Goal: Task Accomplishment & Management: Manage account settings

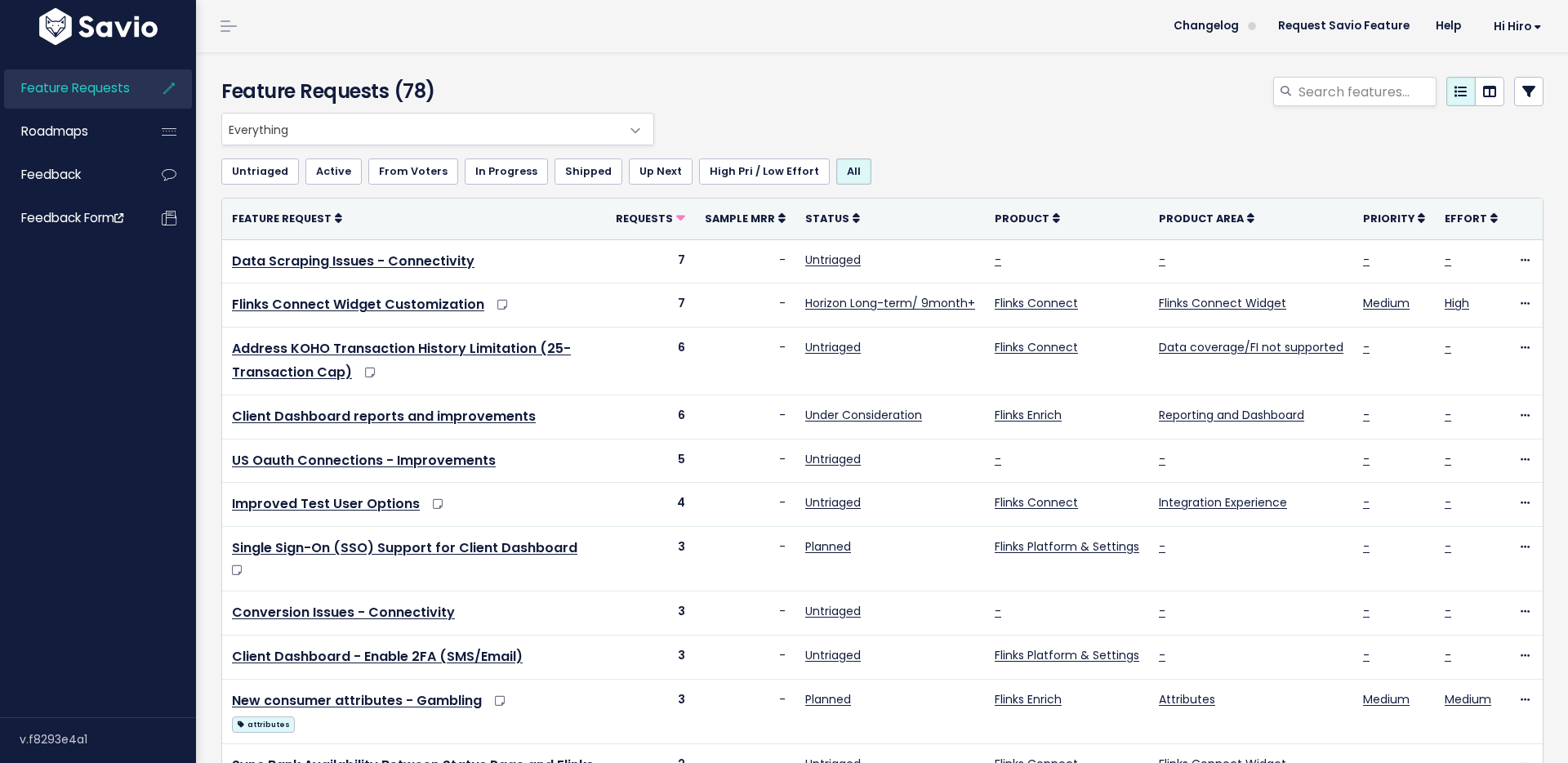
click at [90, 35] on img at bounding box center [99, 26] width 127 height 37
click at [227, 32] on link at bounding box center [228, 26] width 26 height 14
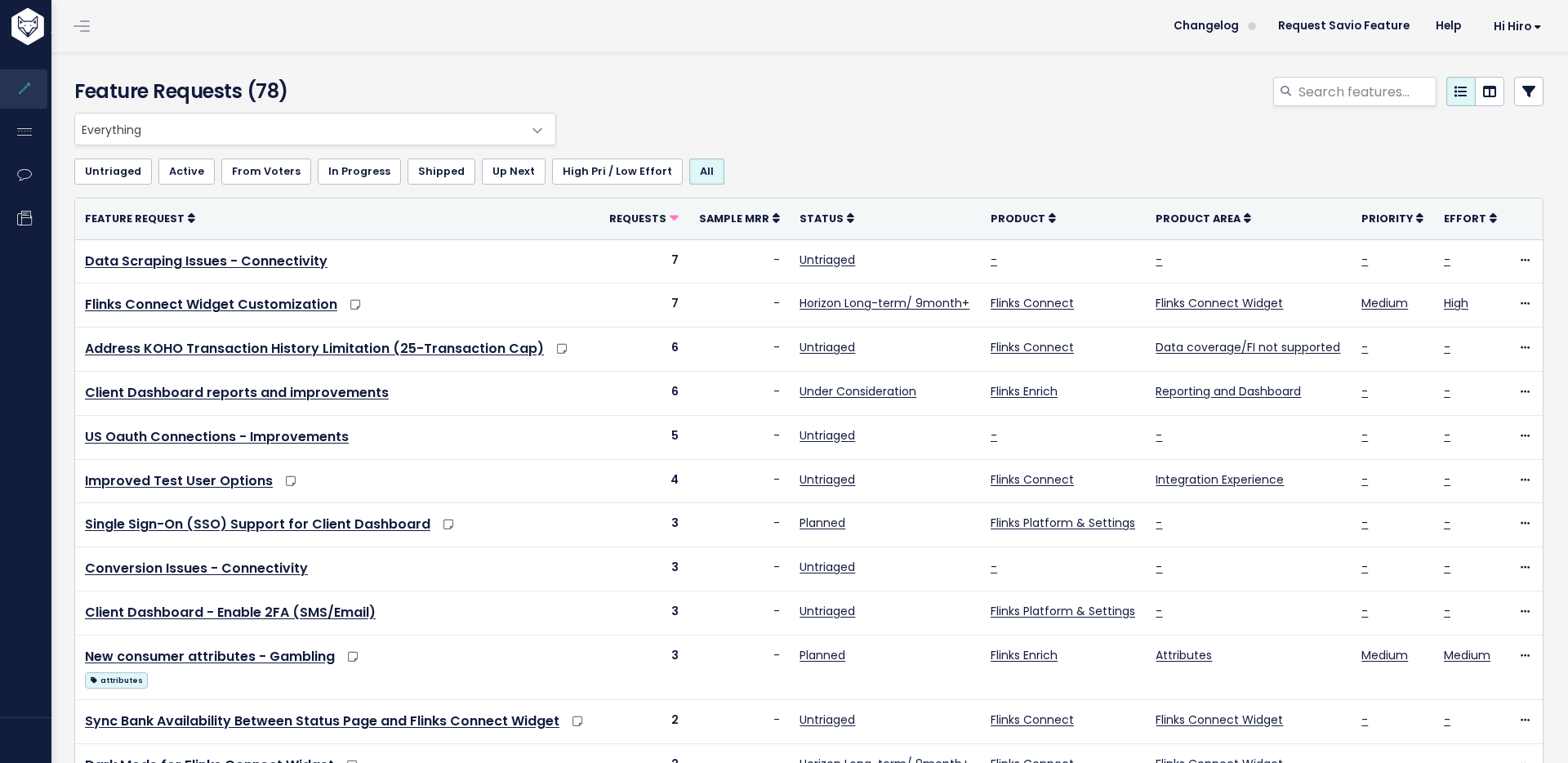
click at [78, 22] on link at bounding box center [81, 26] width 26 height 14
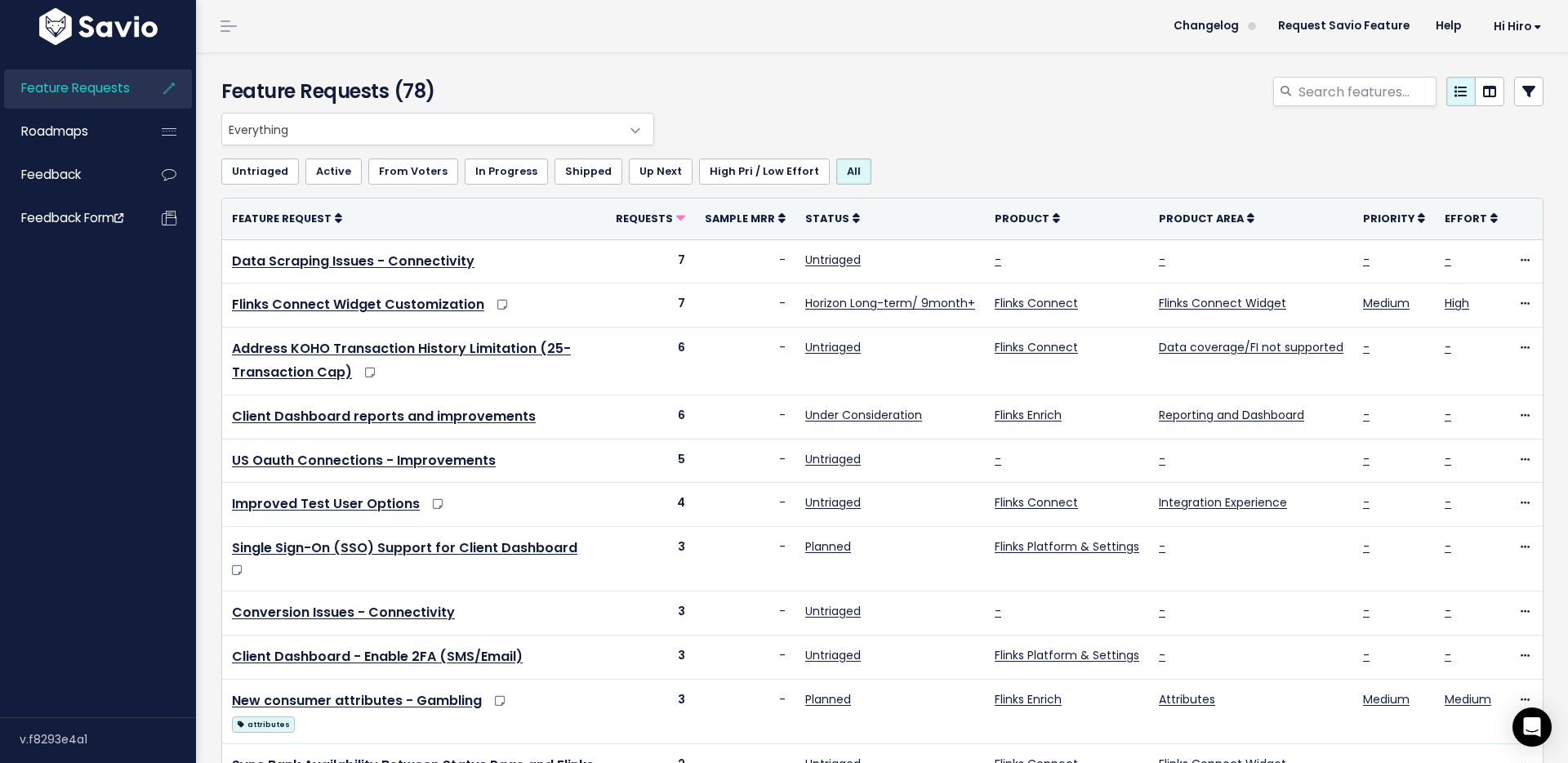
click at [705, 4] on header "Changelog Request Savio Feature Help Hi Hiro My Settings Logout" at bounding box center [882, 26] width 1372 height 52
click at [125, 28] on img at bounding box center [99, 26] width 127 height 37
click at [1499, 27] on span "Hi Hiro" at bounding box center [1517, 27] width 48 height 13
click at [1490, 67] on link "My Settings" at bounding box center [1489, 74] width 118 height 32
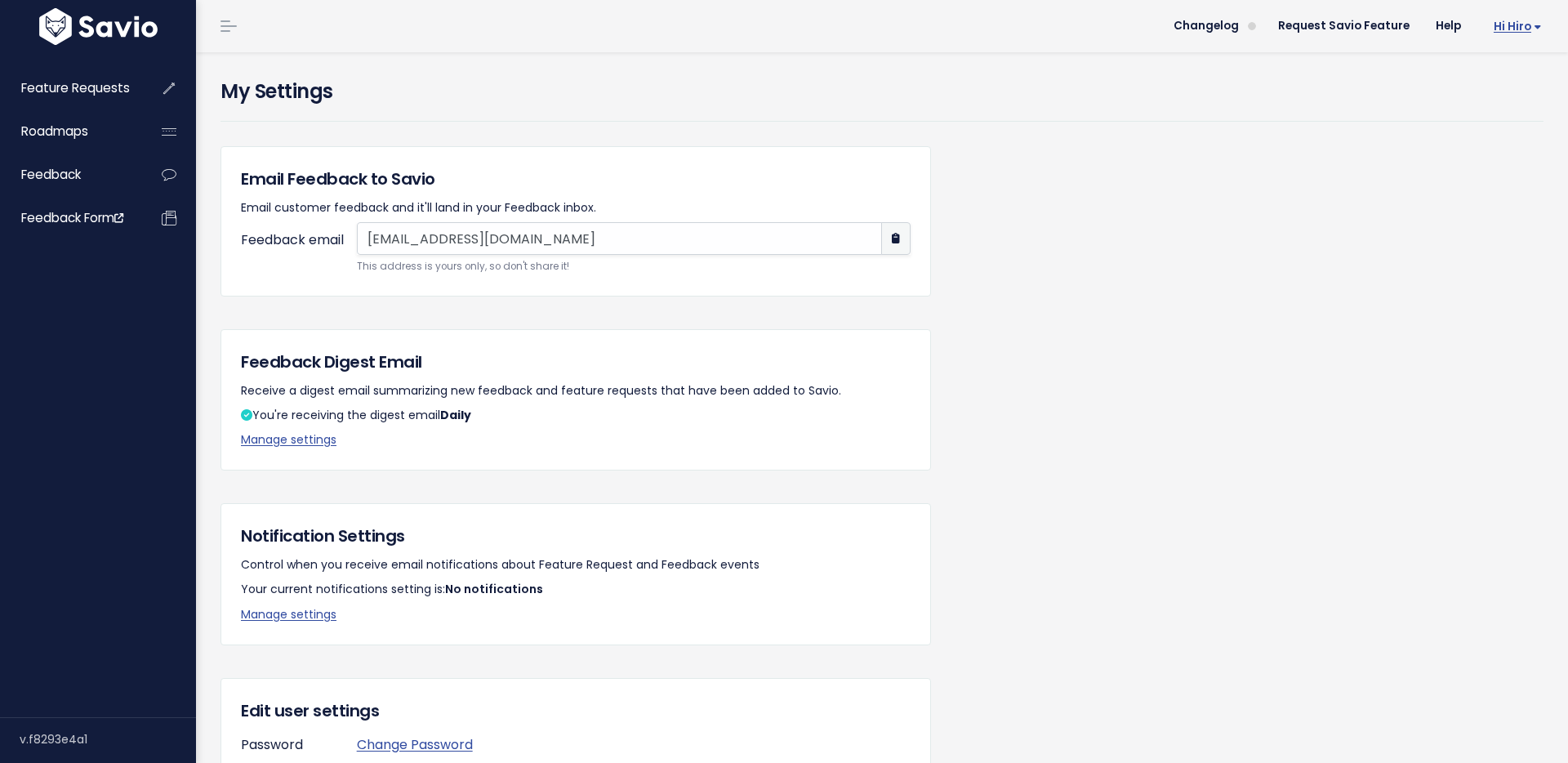
click at [1524, 28] on span "Hi Hiro" at bounding box center [1517, 27] width 48 height 13
click at [249, 90] on h4 "My Settings" at bounding box center [882, 91] width 1323 height 29
click at [93, 31] on img at bounding box center [99, 26] width 127 height 37
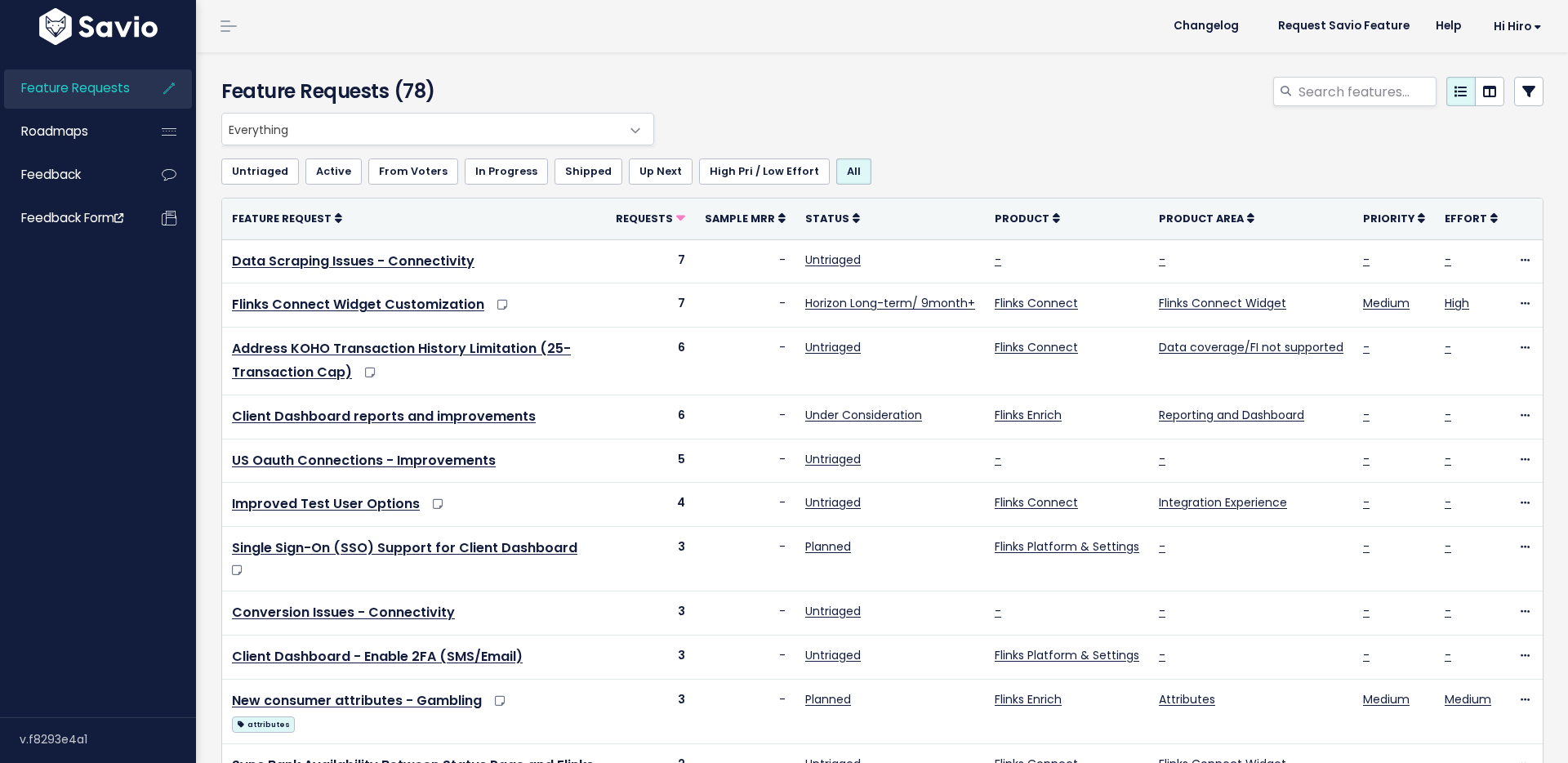
click at [228, 27] on span at bounding box center [229, 26] width 16 height 2
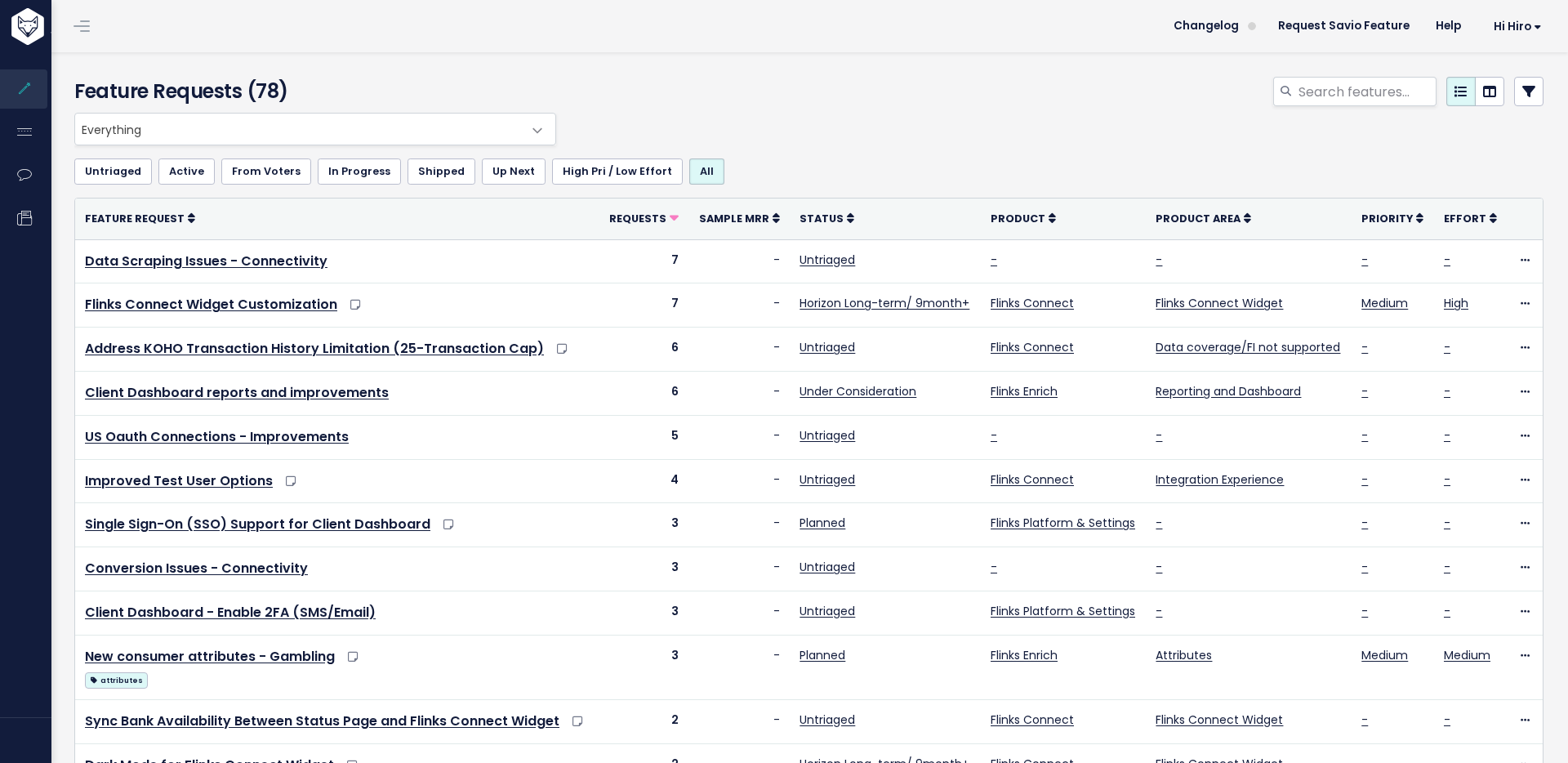
click at [90, 31] on link at bounding box center [81, 26] width 26 height 14
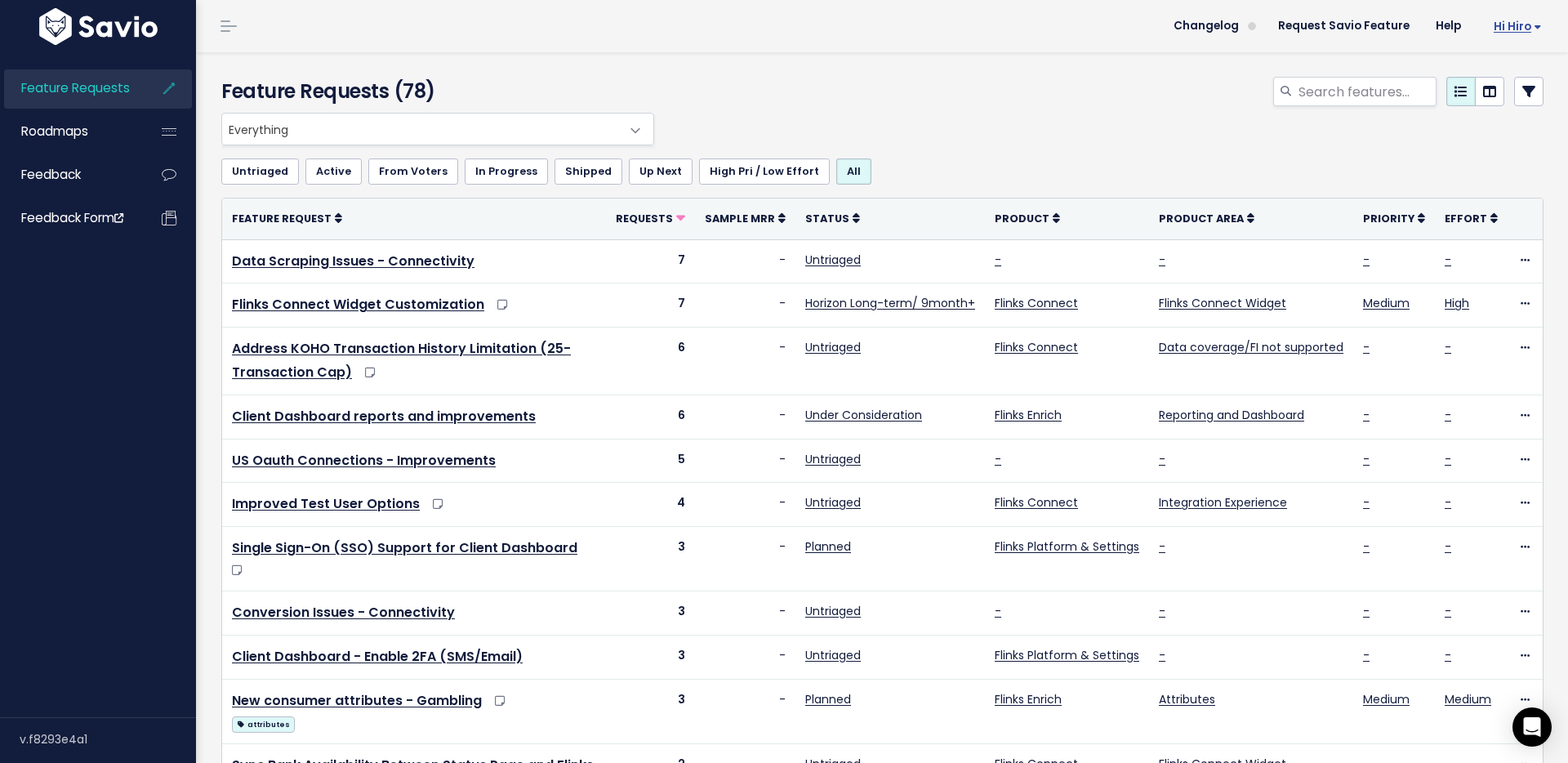
click at [1533, 32] on link "Hi Hiro" at bounding box center [1514, 26] width 81 height 25
click at [1506, 71] on link "My Settings" at bounding box center [1489, 74] width 118 height 32
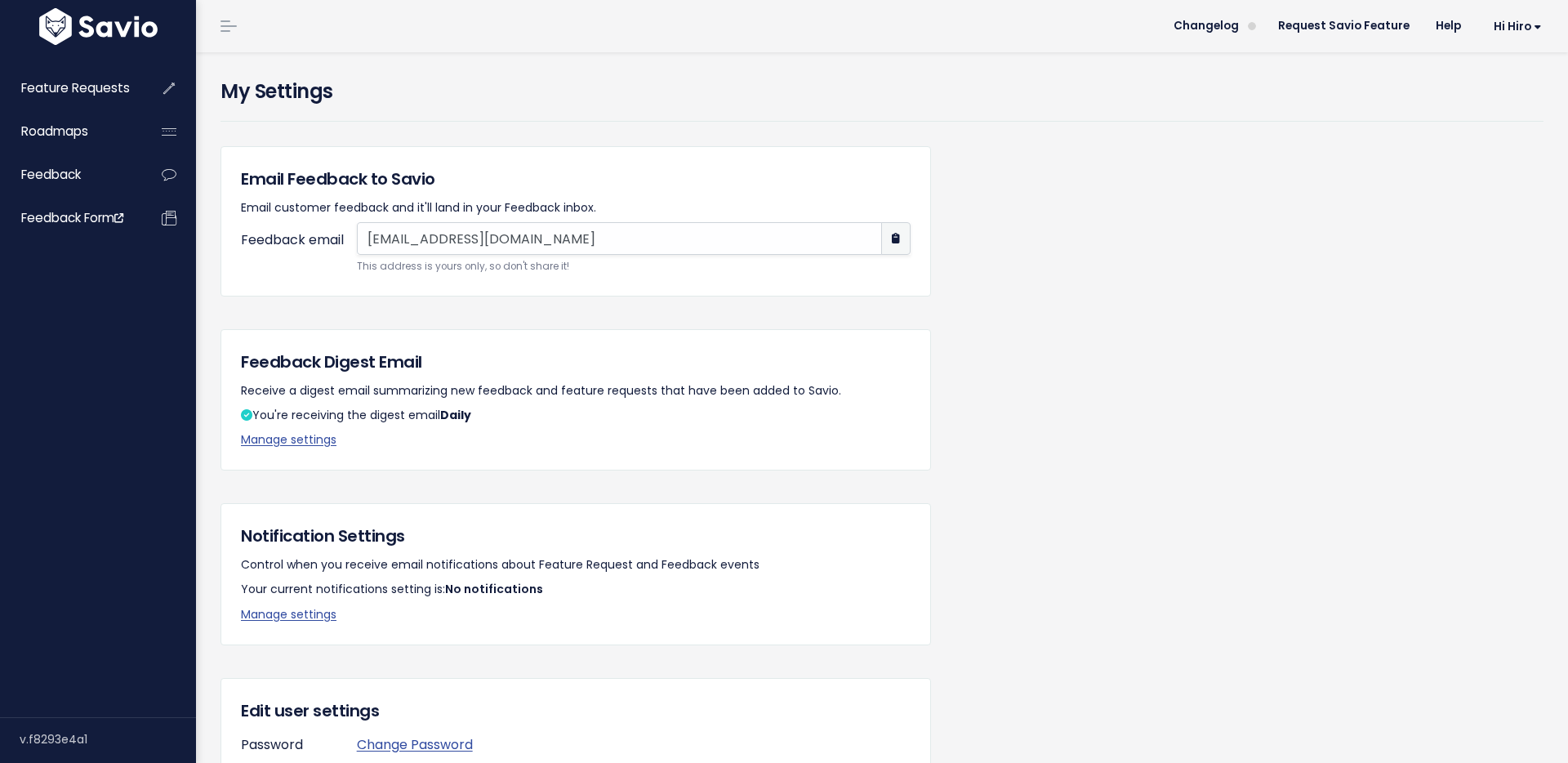
scroll to position [180, 0]
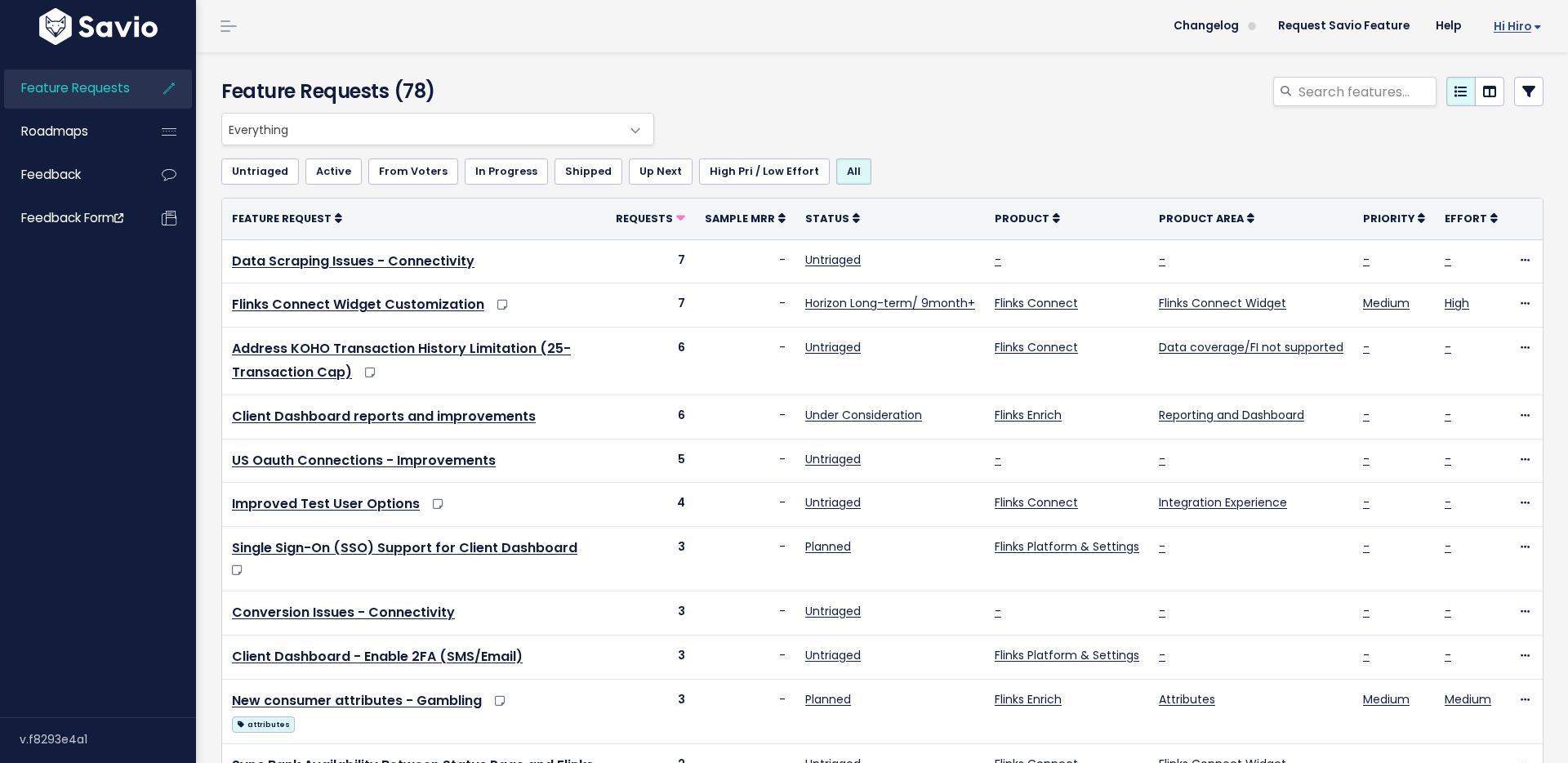
click at [1508, 27] on span "Hi Hiro" at bounding box center [1517, 27] width 48 height 13
click at [1477, 88] on link "My Settings" at bounding box center [1489, 74] width 118 height 32
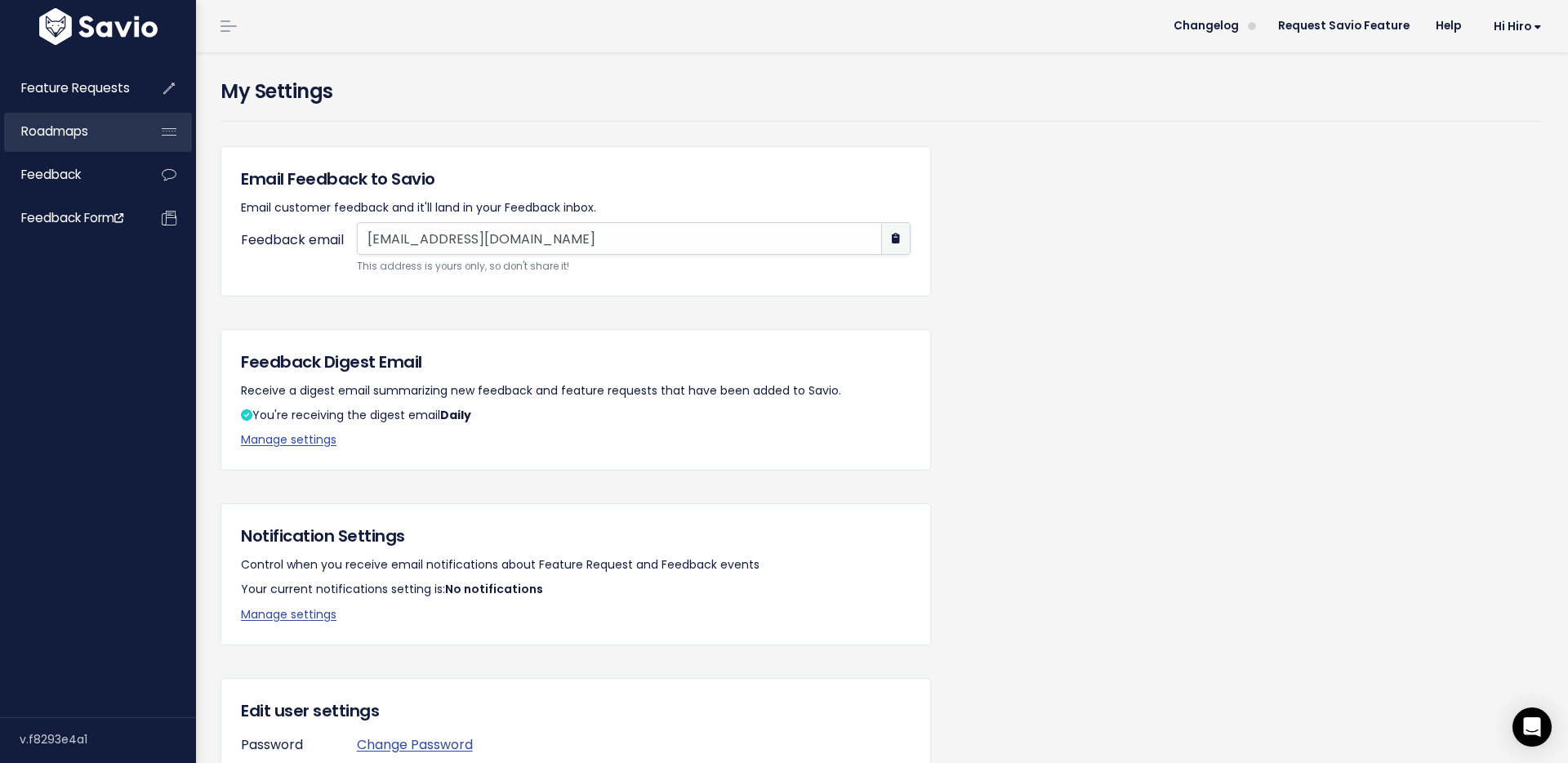
click at [74, 138] on span "Roadmaps" at bounding box center [54, 130] width 67 height 17
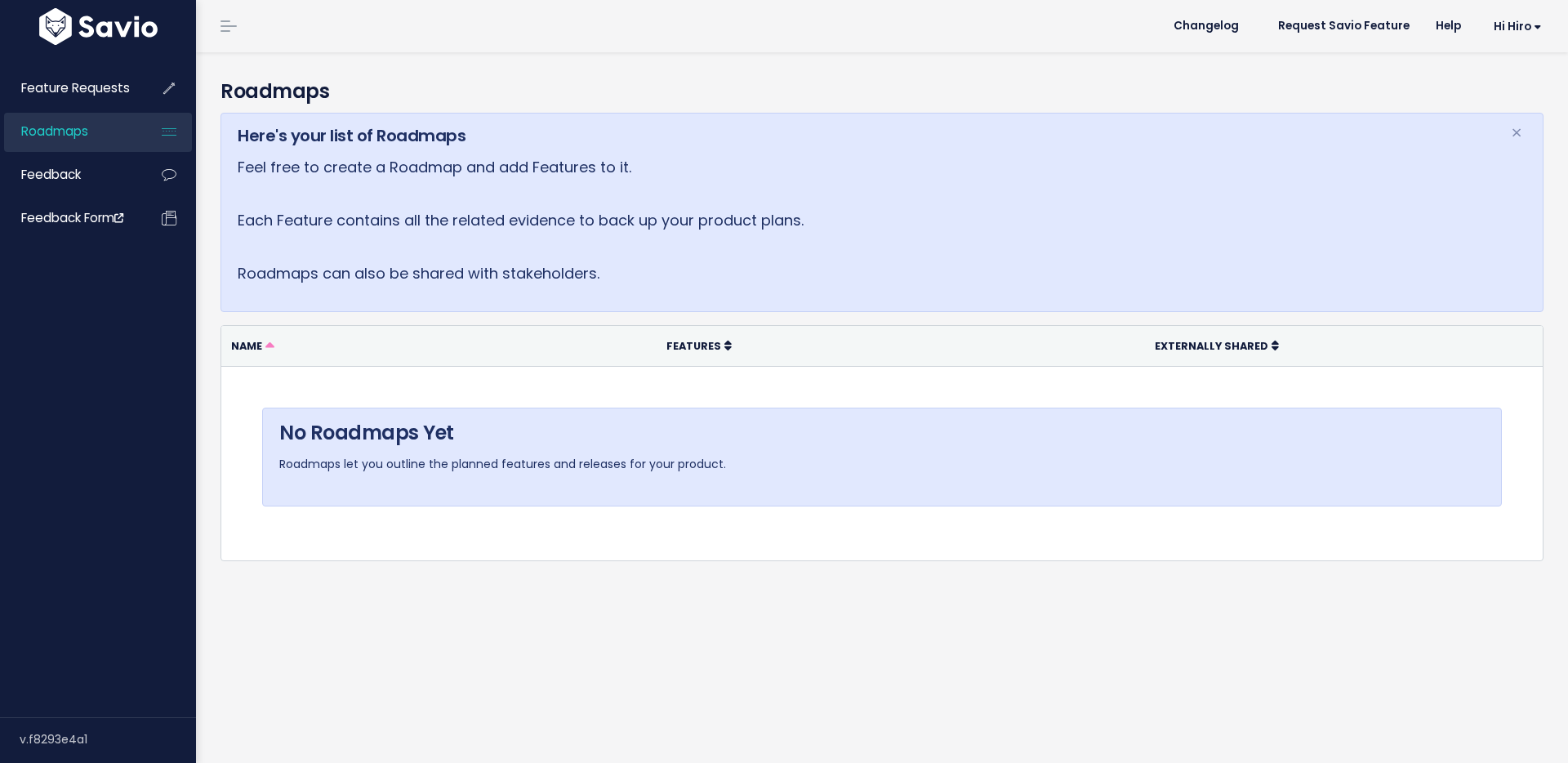
click at [74, 138] on span "Roadmaps" at bounding box center [54, 130] width 67 height 17
click at [1331, 24] on link "Request Savio Feature" at bounding box center [1344, 25] width 157 height 24
click at [1509, 21] on span "Hi Hiro" at bounding box center [1517, 27] width 48 height 13
click at [1500, 75] on link "My Settings" at bounding box center [1489, 74] width 118 height 32
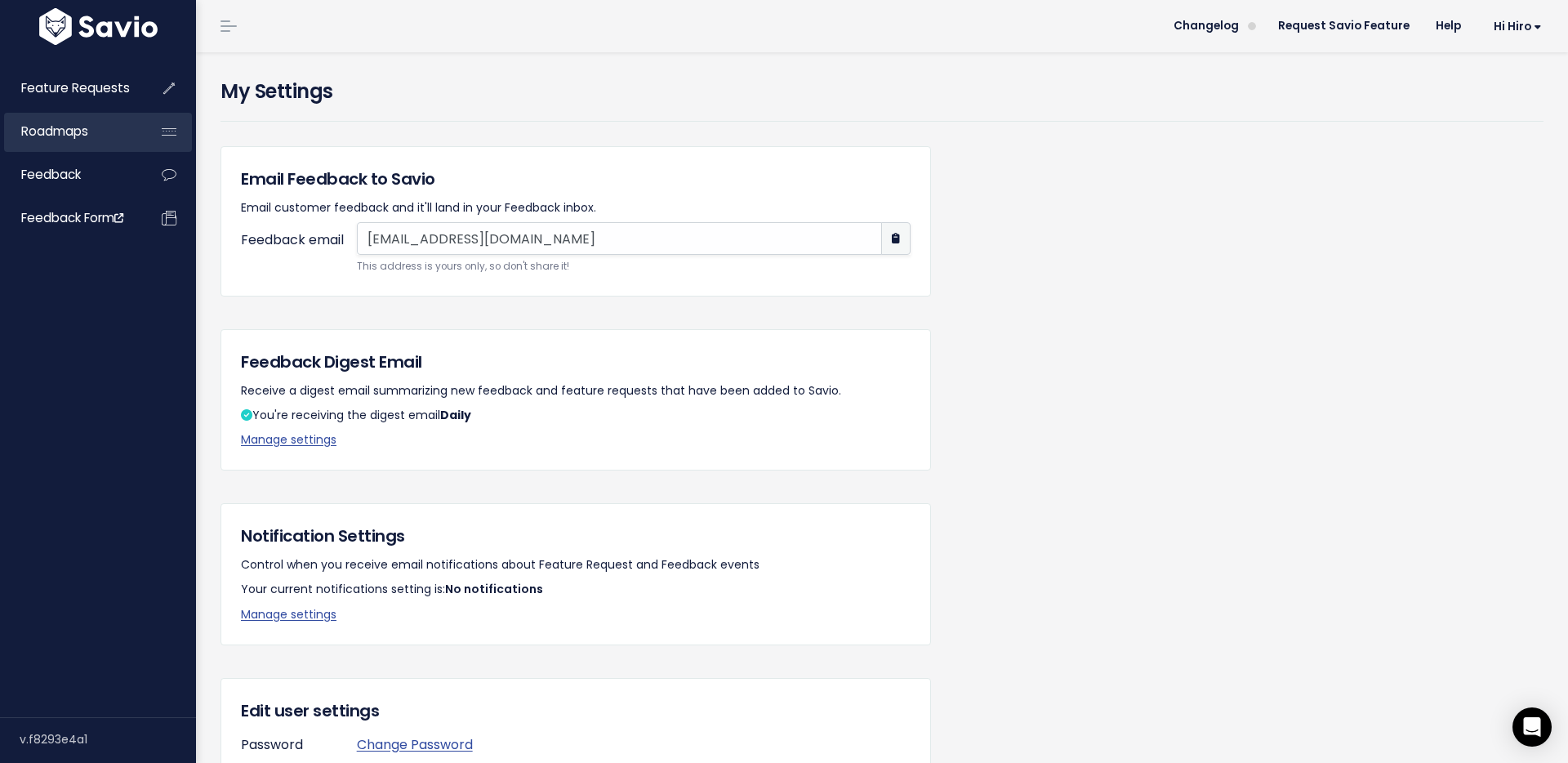
click at [116, 124] on link "Roadmaps" at bounding box center [70, 132] width 131 height 38
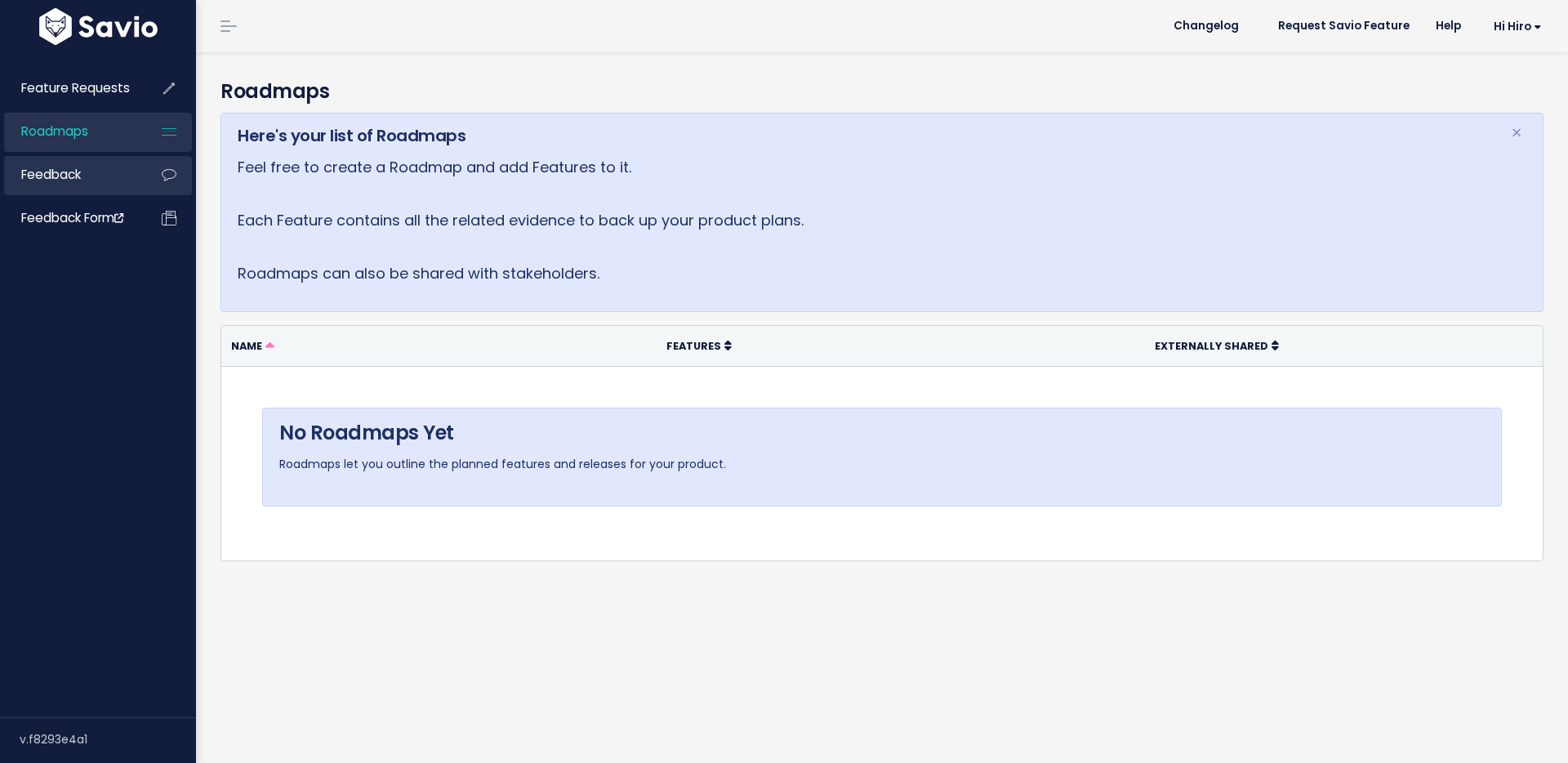
click at [108, 163] on link "Feedback" at bounding box center [70, 175] width 131 height 38
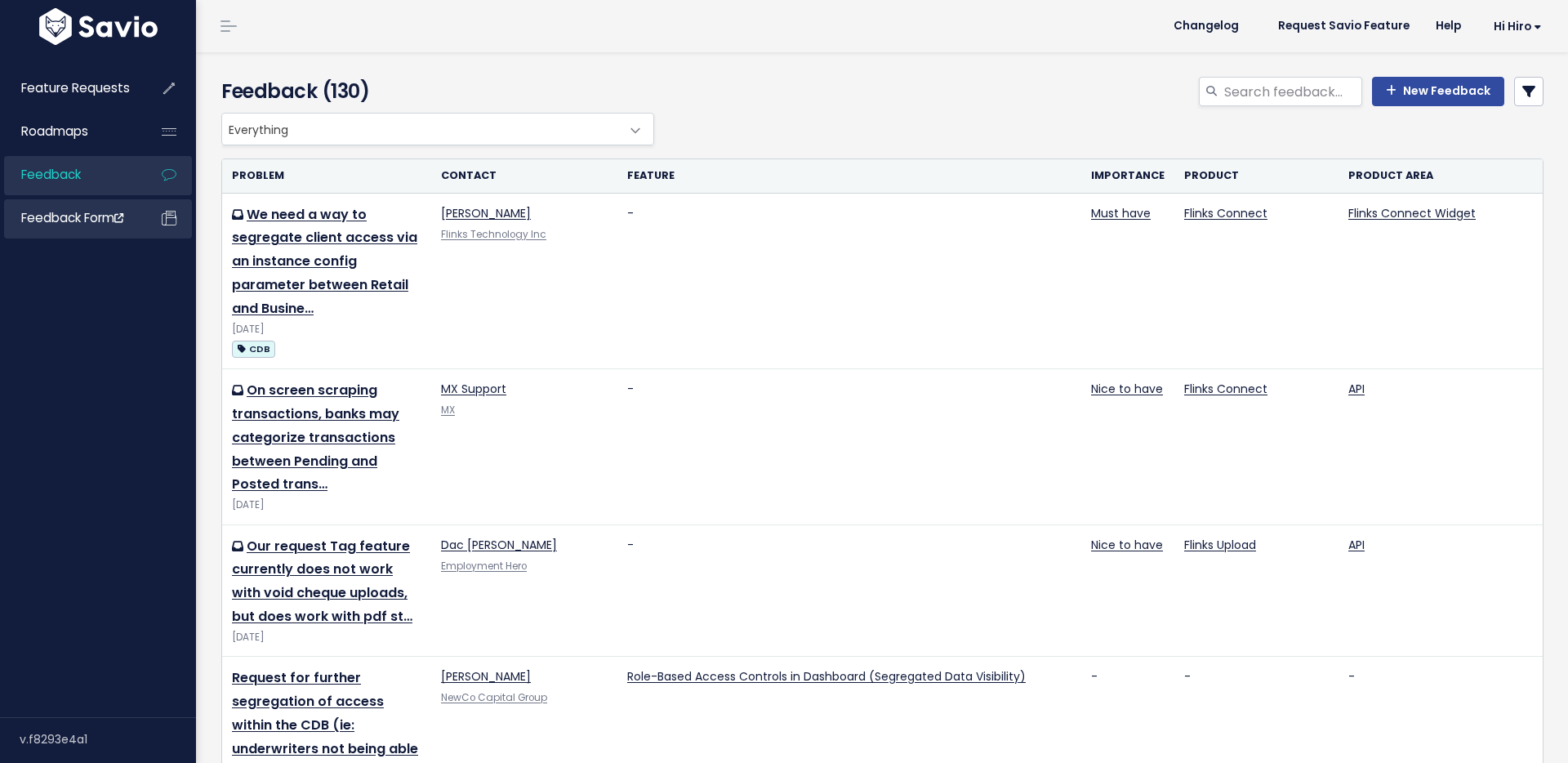
click at [95, 219] on span "Feedback form" at bounding box center [71, 217] width 102 height 17
click at [1523, 15] on link "Hi Hiro" at bounding box center [1514, 26] width 81 height 25
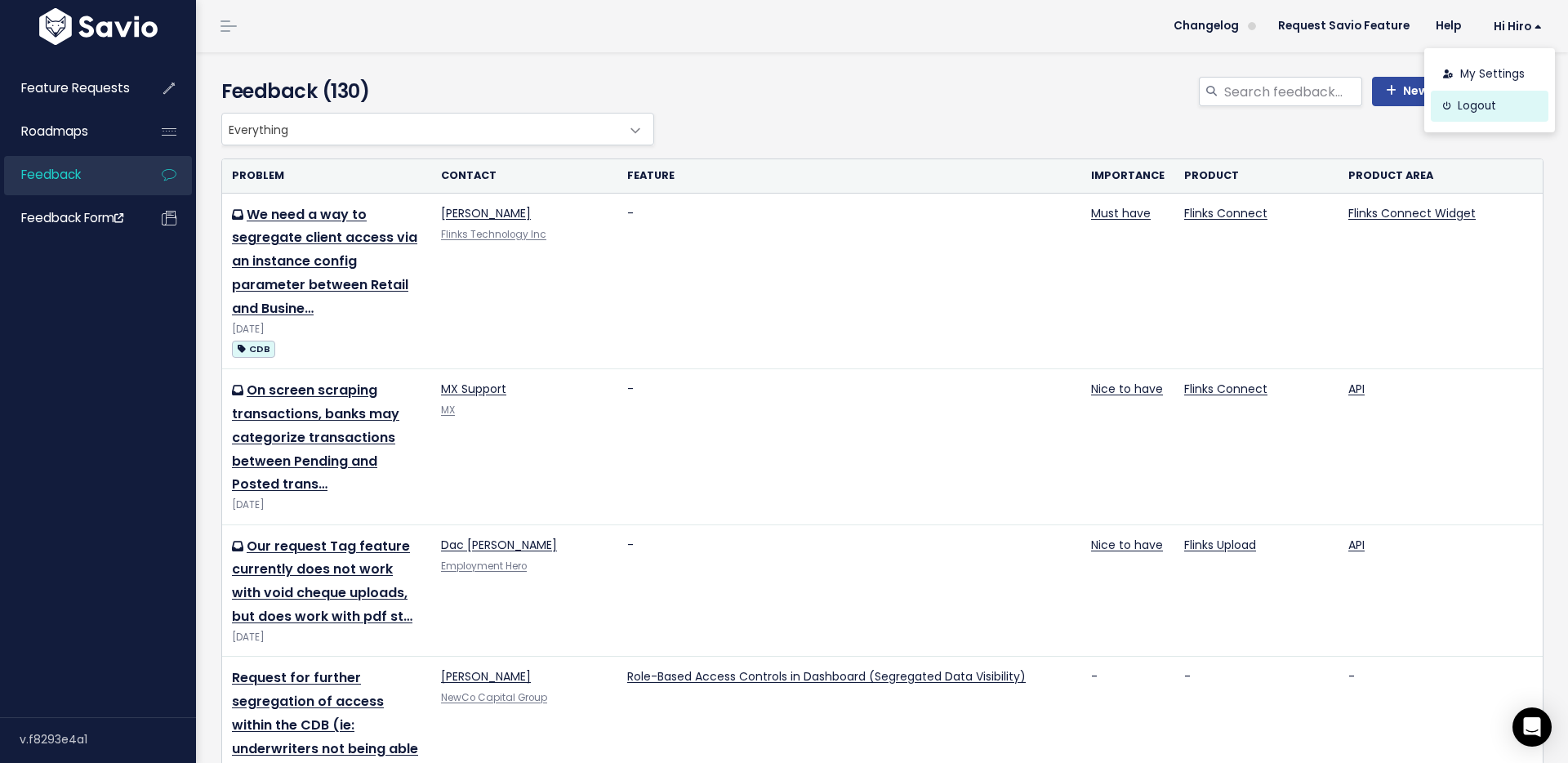
click at [1485, 110] on link "Logout" at bounding box center [1489, 106] width 118 height 32
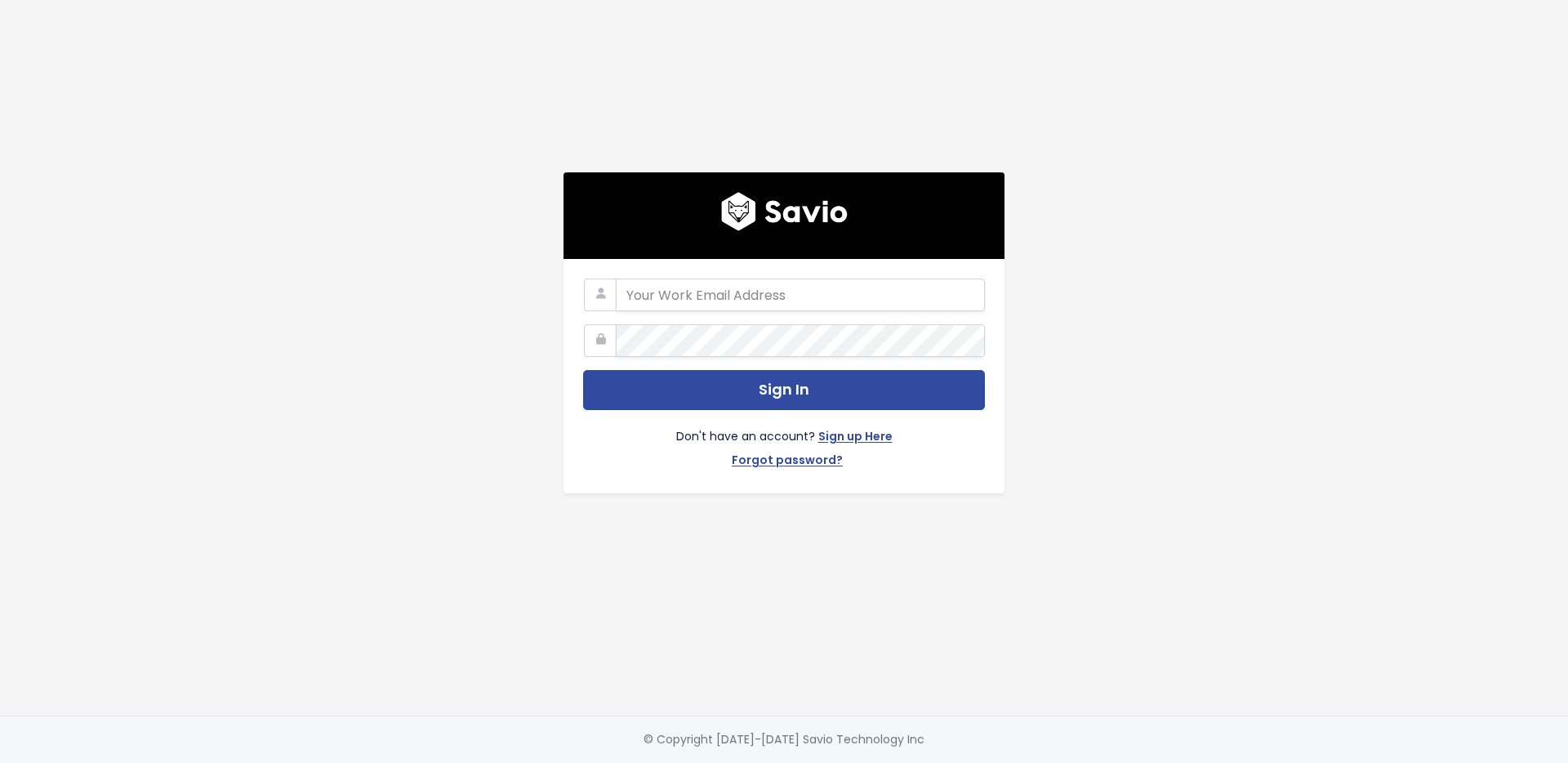
type input "[EMAIL_ADDRESS][DOMAIN_NAME]"
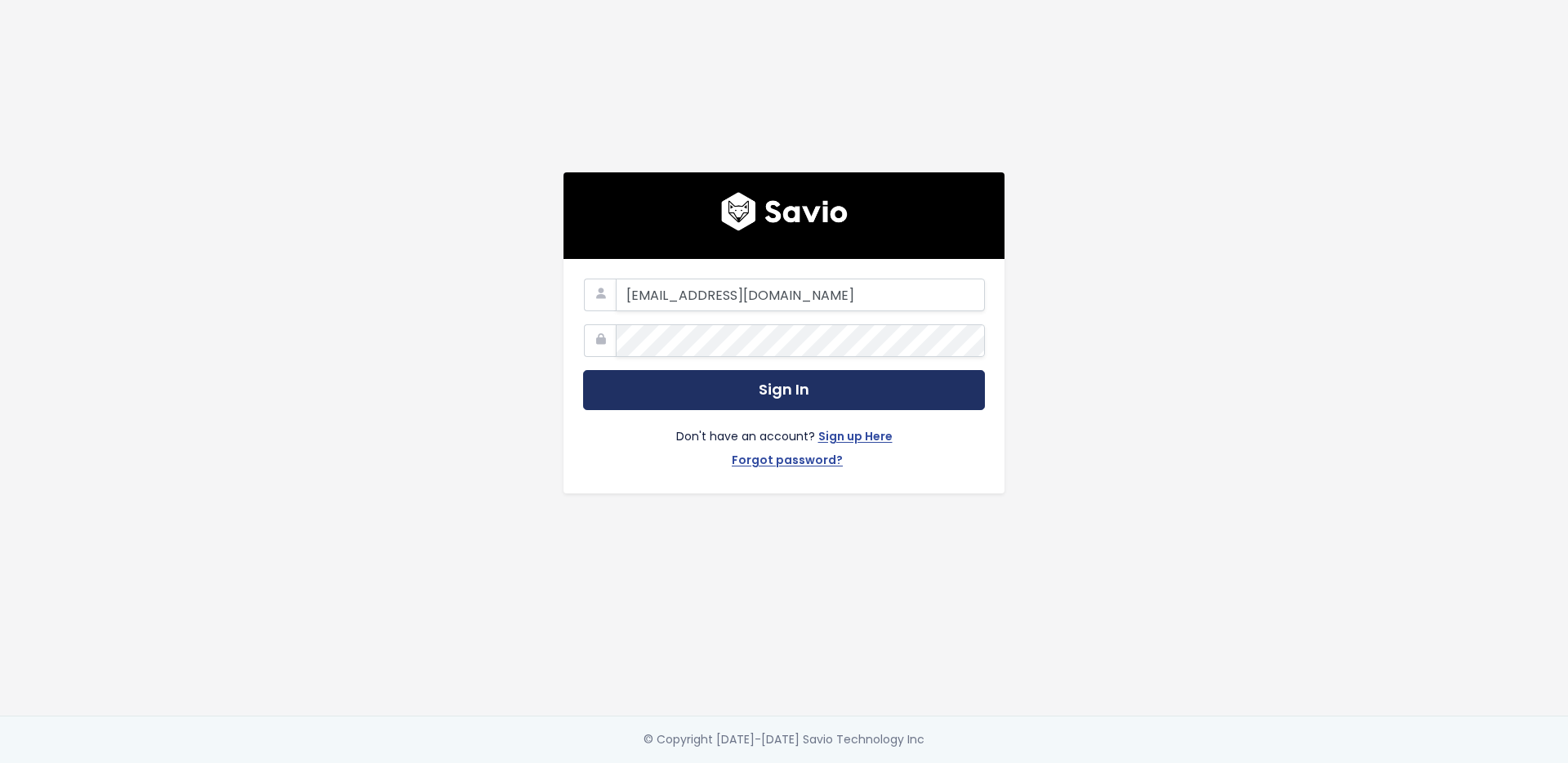
click at [794, 388] on button "Sign In" at bounding box center [784, 390] width 402 height 40
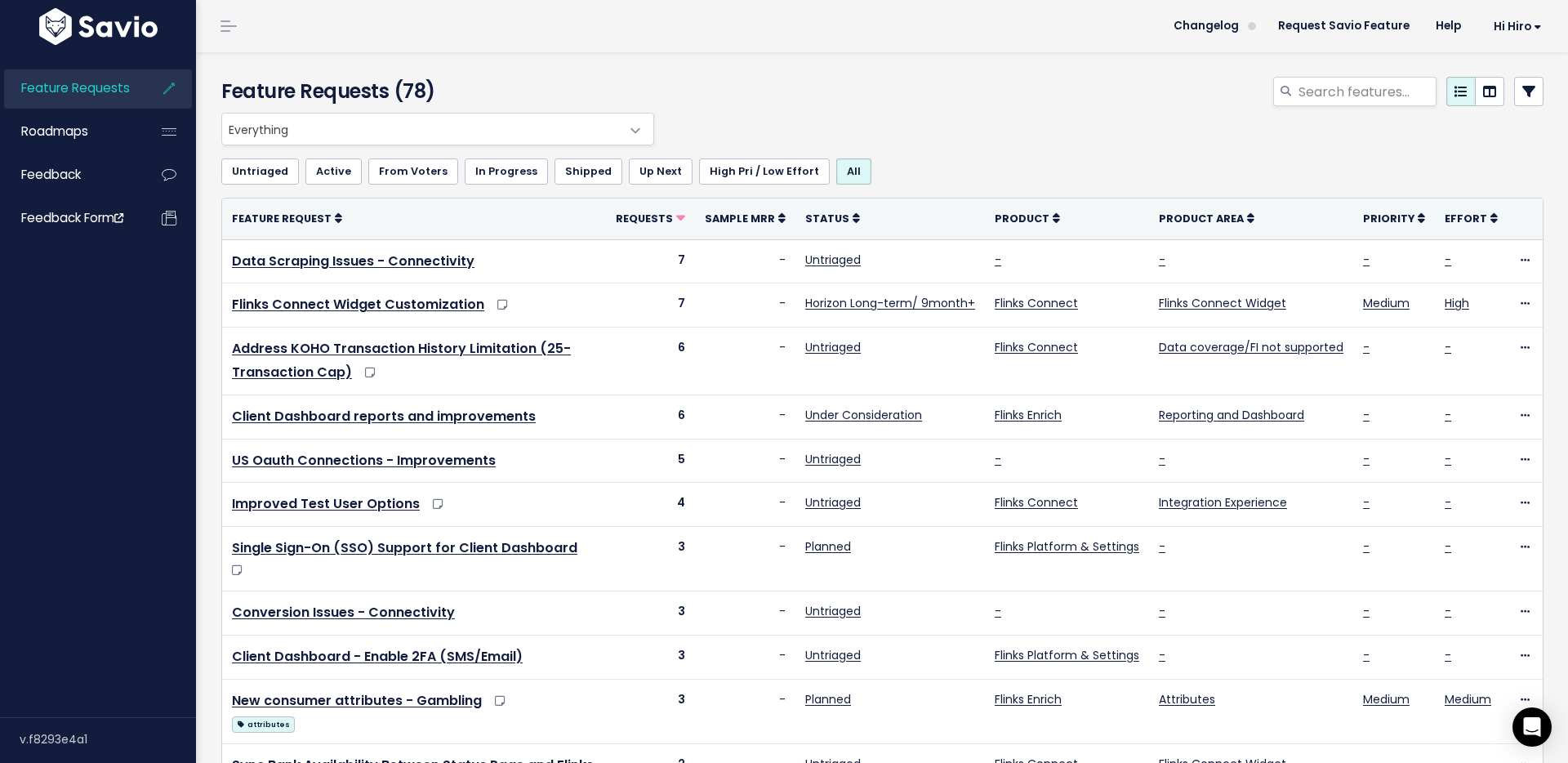
scroll to position [507, 0]
